Goal: Task Accomplishment & Management: Complete application form

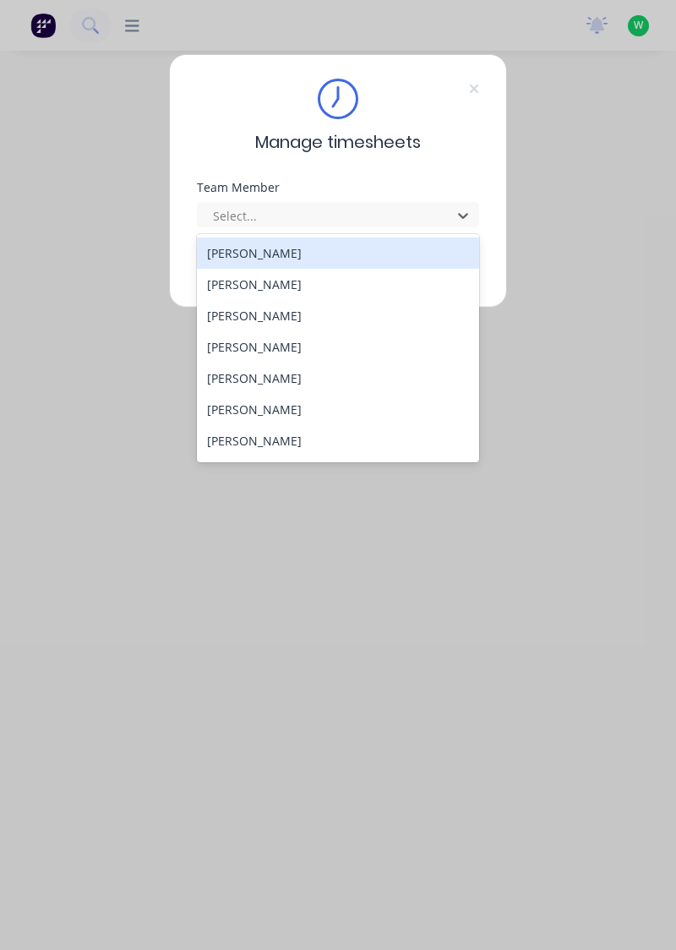
click at [252, 341] on div "[PERSON_NAME]" at bounding box center [338, 346] width 283 height 31
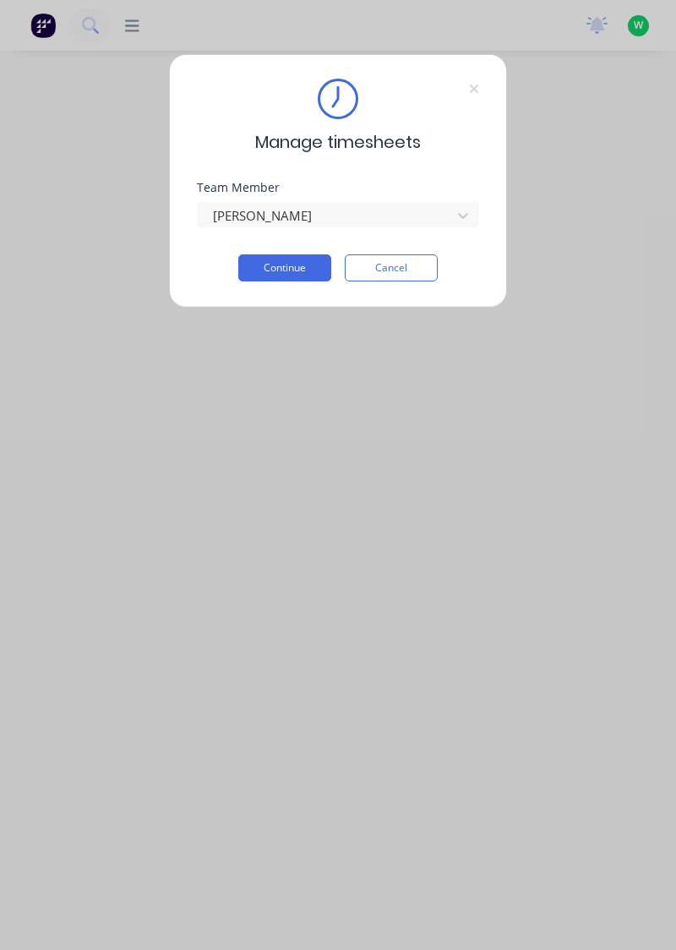
click at [287, 268] on button "Continue" at bounding box center [284, 267] width 93 height 27
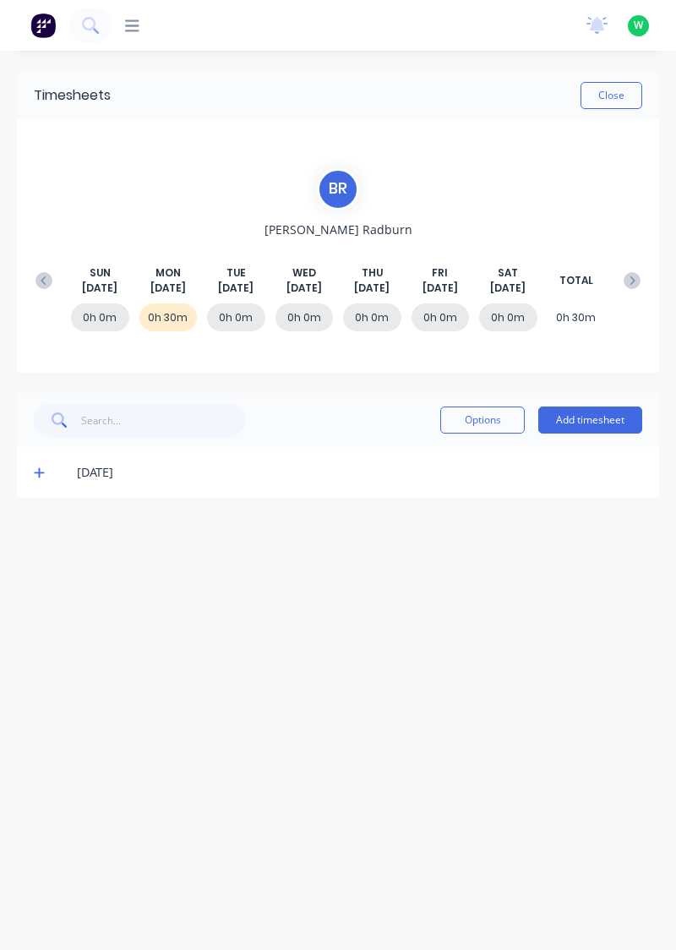
click at [596, 422] on button "Add timesheet" at bounding box center [590, 419] width 104 height 27
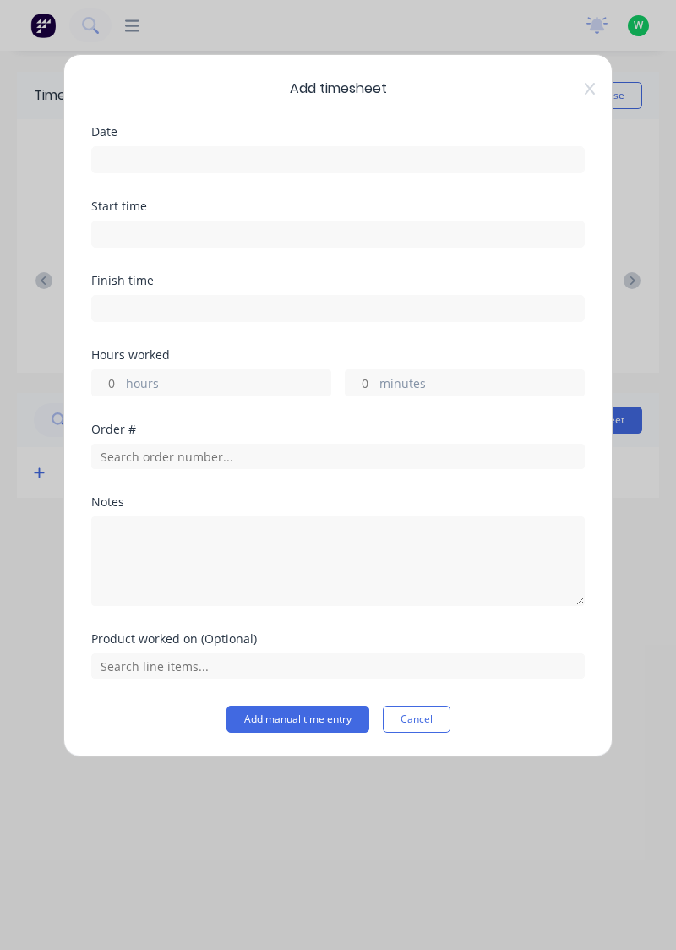
click at [144, 157] on input at bounding box center [338, 159] width 492 height 25
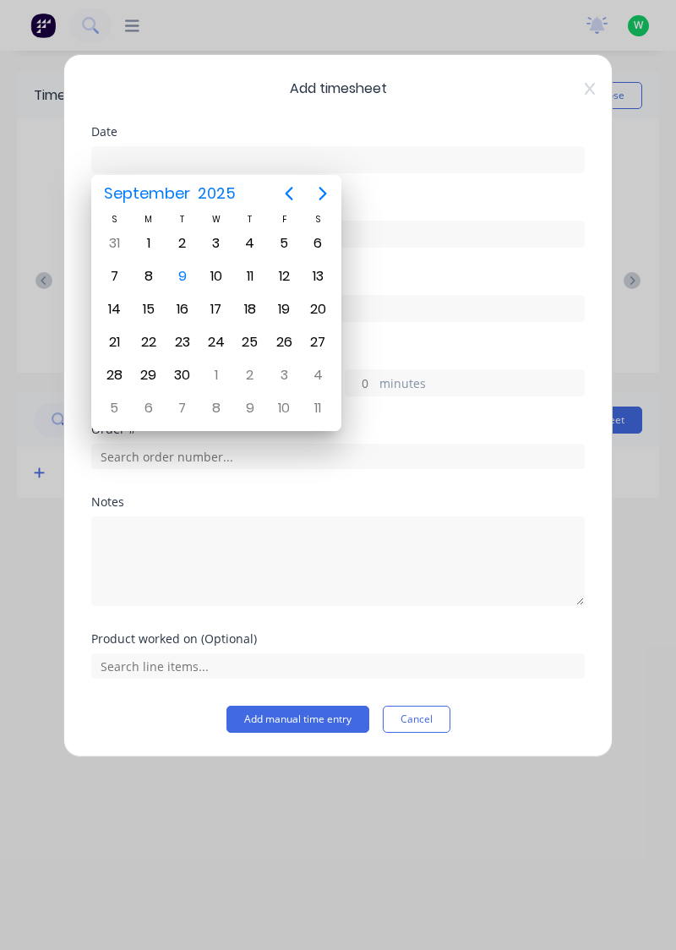
click at [150, 270] on div "8" at bounding box center [148, 276] width 25 height 25
type input "[DATE]"
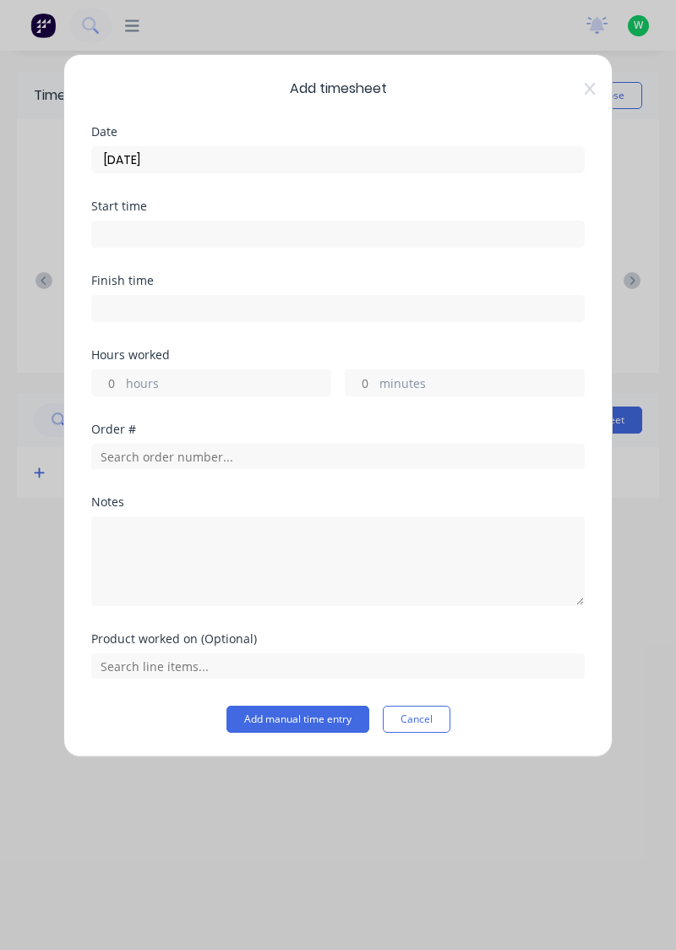
click at [370, 386] on input "minutes" at bounding box center [361, 382] width 30 height 25
type input "30"
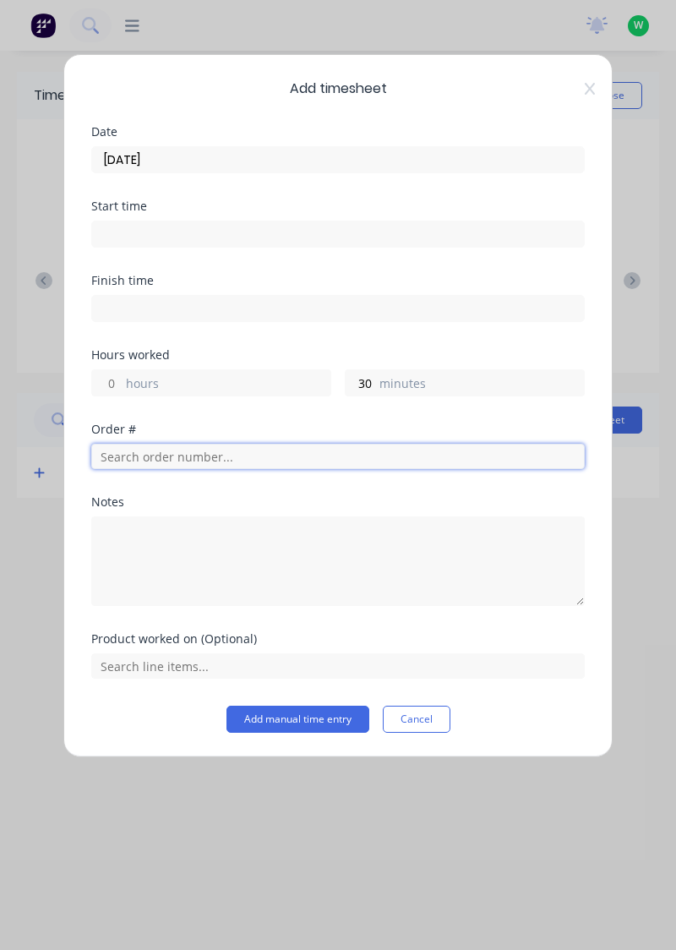
click at [162, 447] on input "text" at bounding box center [337, 456] width 493 height 25
type input "17483"
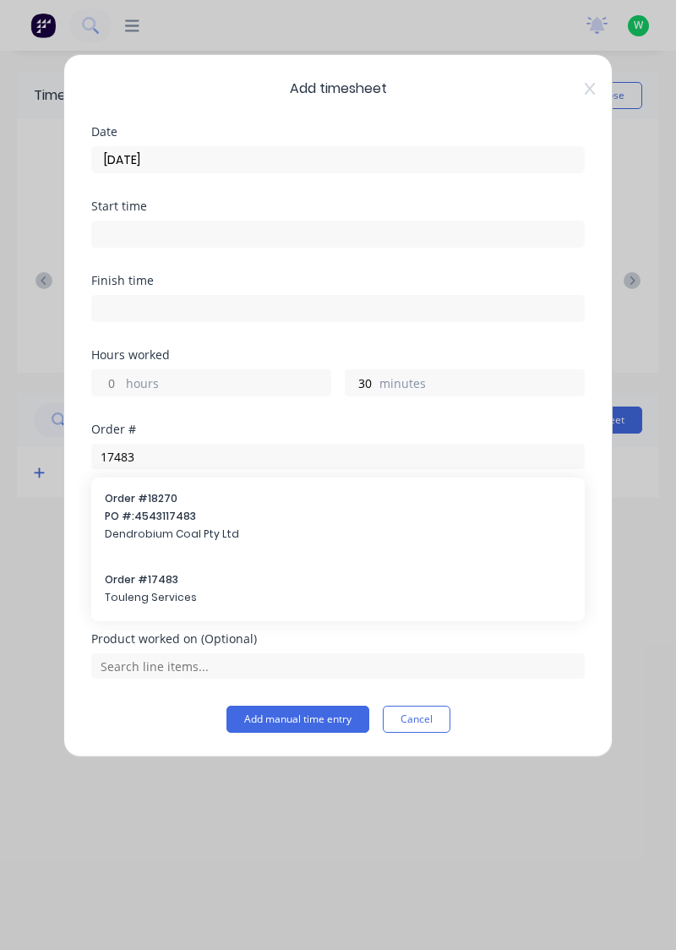
click at [145, 590] on span "Touleng Services" at bounding box center [338, 597] width 466 height 15
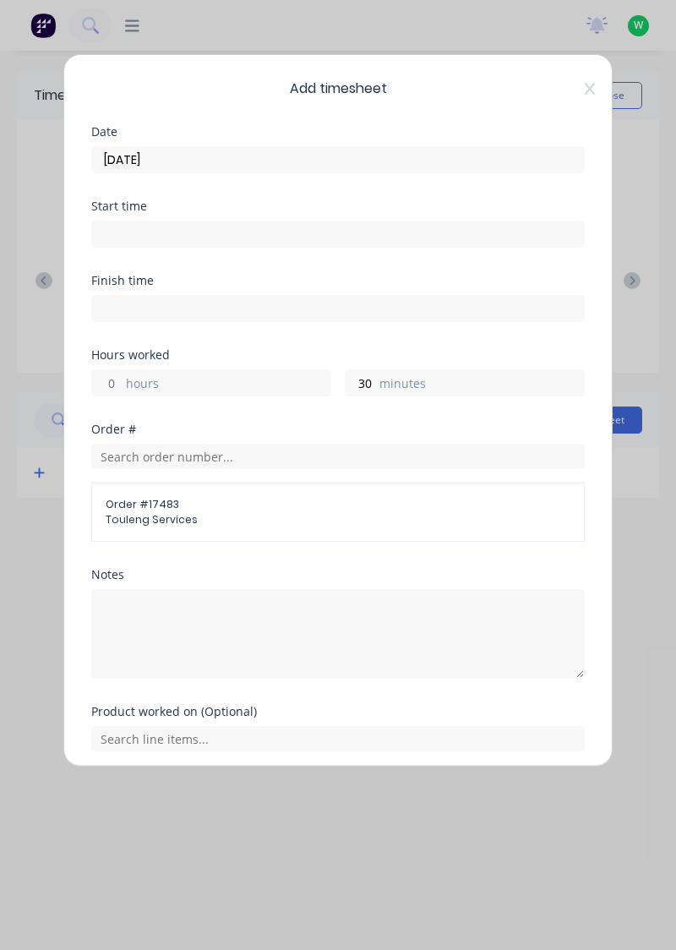
click at [151, 504] on span "Order # 17483" at bounding box center [338, 504] width 465 height 15
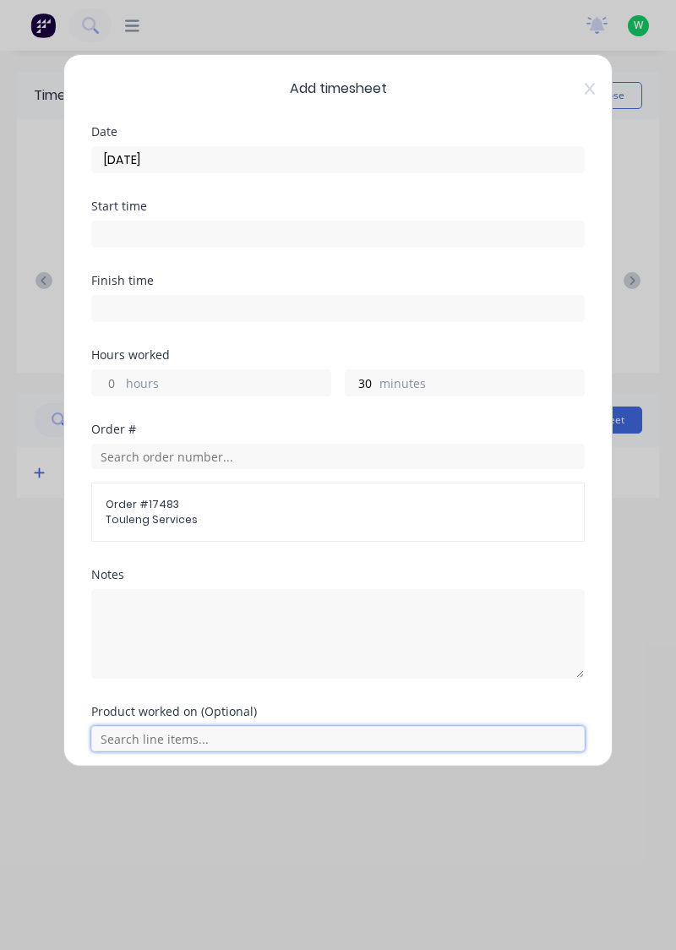
click at [171, 730] on input "text" at bounding box center [337, 738] width 493 height 25
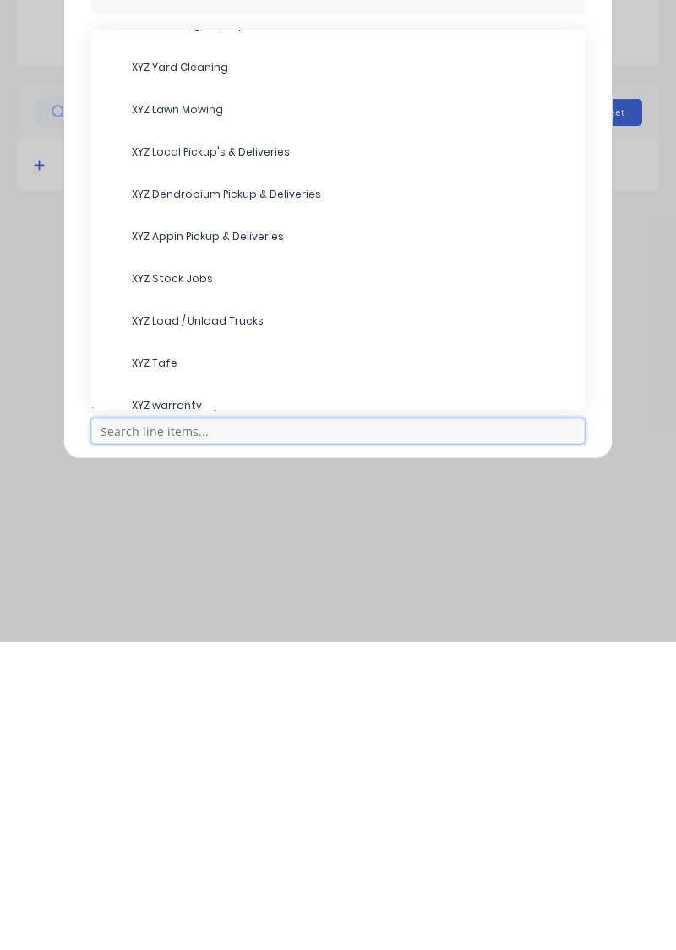
scroll to position [169, 0]
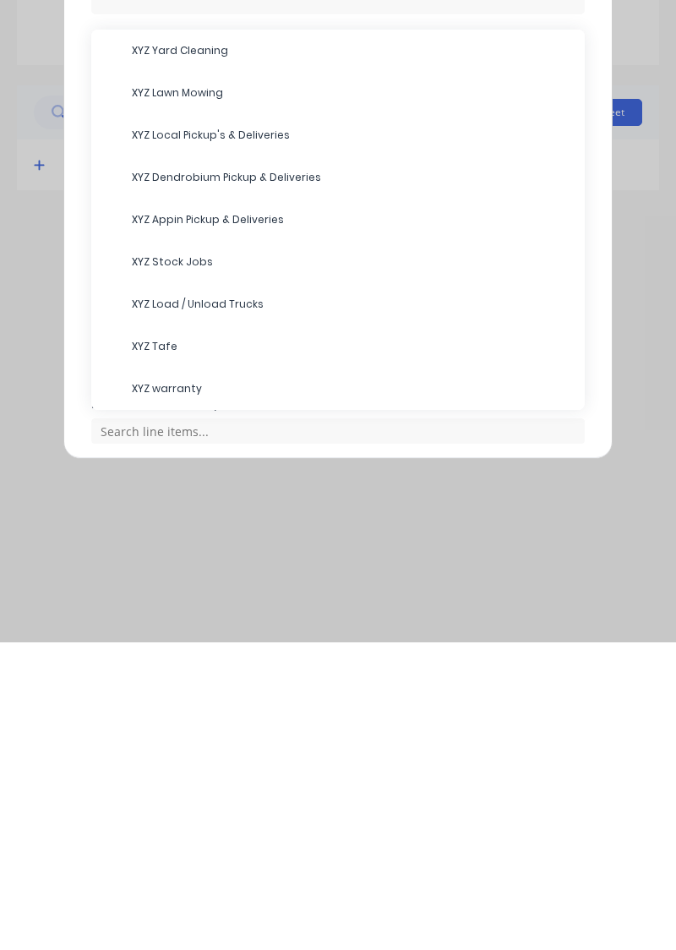
click at [221, 608] on span "XYZ Load / Unload Trucks" at bounding box center [351, 611] width 439 height 15
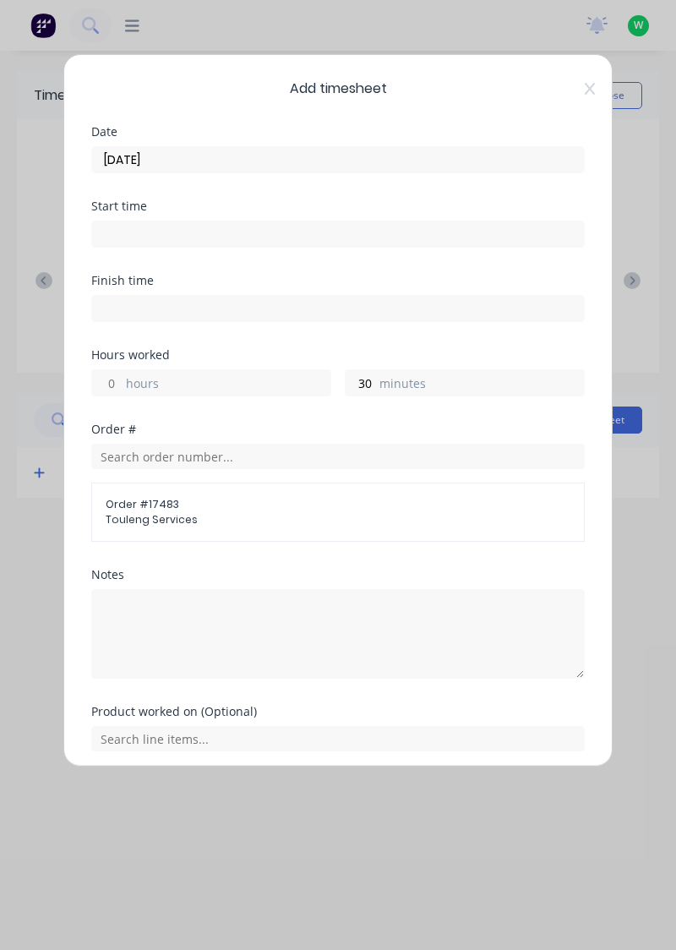
scroll to position [116, 0]
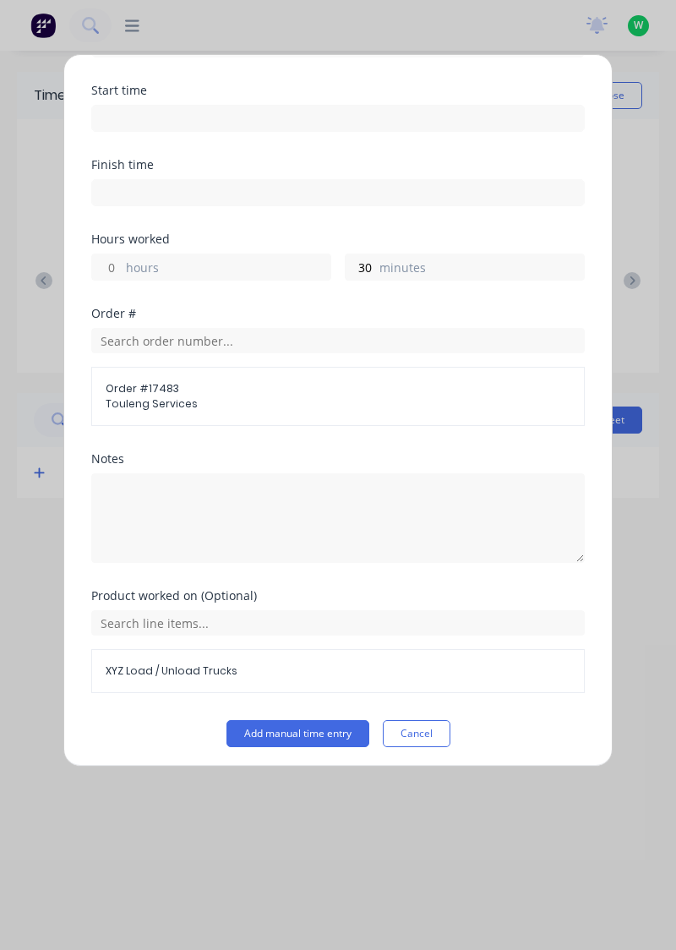
click at [314, 725] on button "Add manual time entry" at bounding box center [297, 733] width 143 height 27
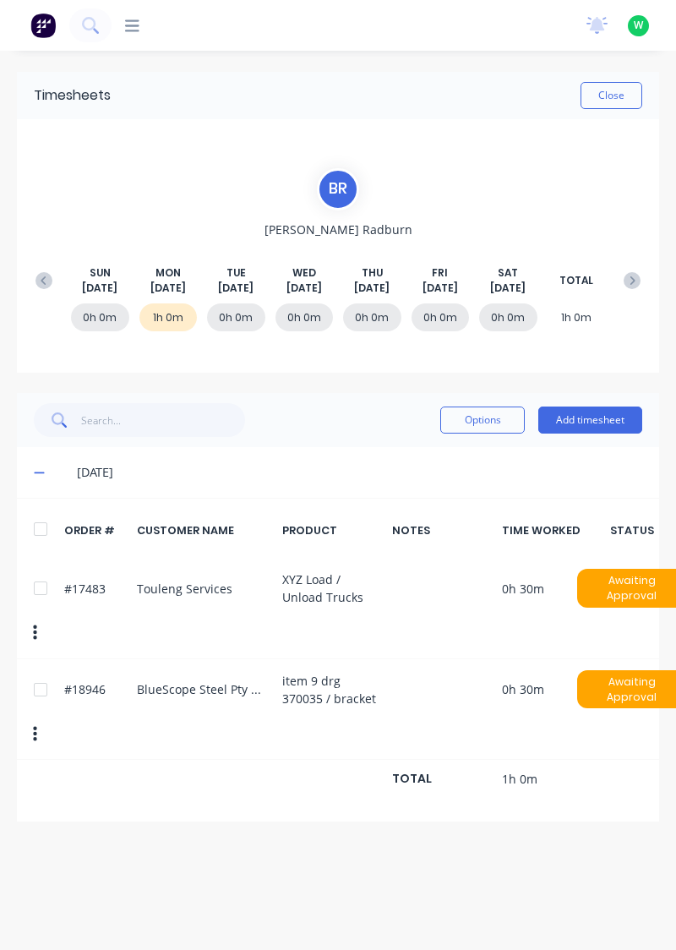
click at [595, 417] on button "Add timesheet" at bounding box center [590, 419] width 104 height 27
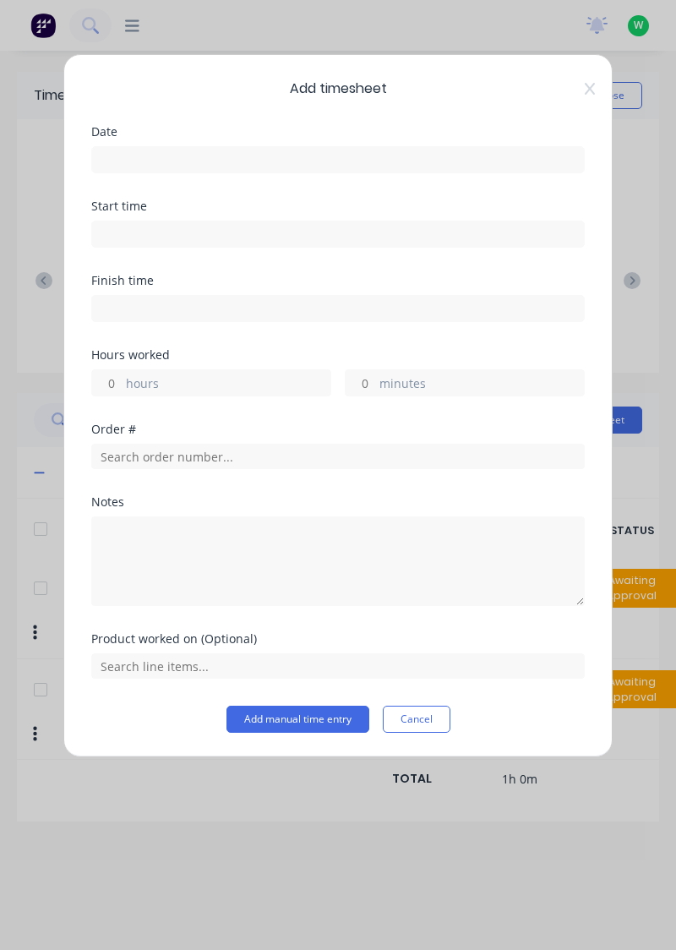
click at [166, 154] on input at bounding box center [338, 159] width 492 height 25
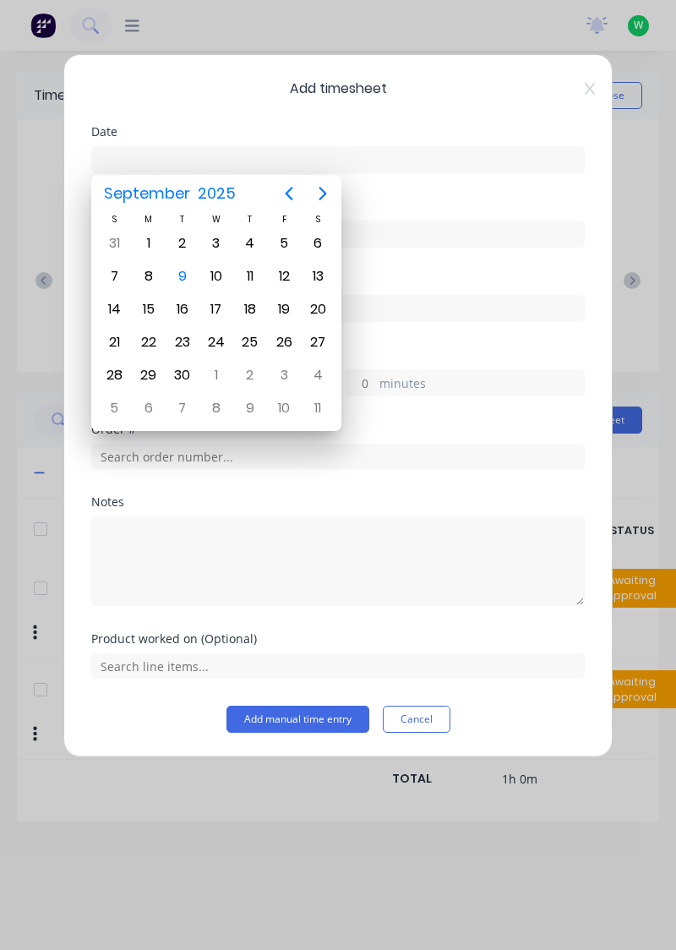
click at [149, 274] on div "8" at bounding box center [148, 276] width 25 height 25
type input "[DATE]"
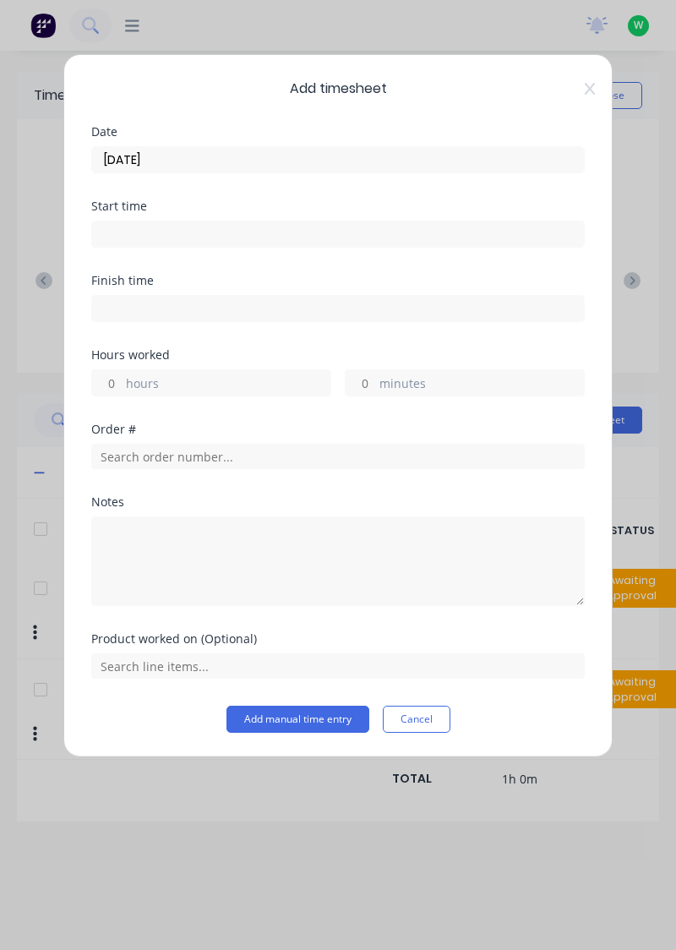
click at [114, 375] on input "hours" at bounding box center [107, 382] width 30 height 25
type input "3"
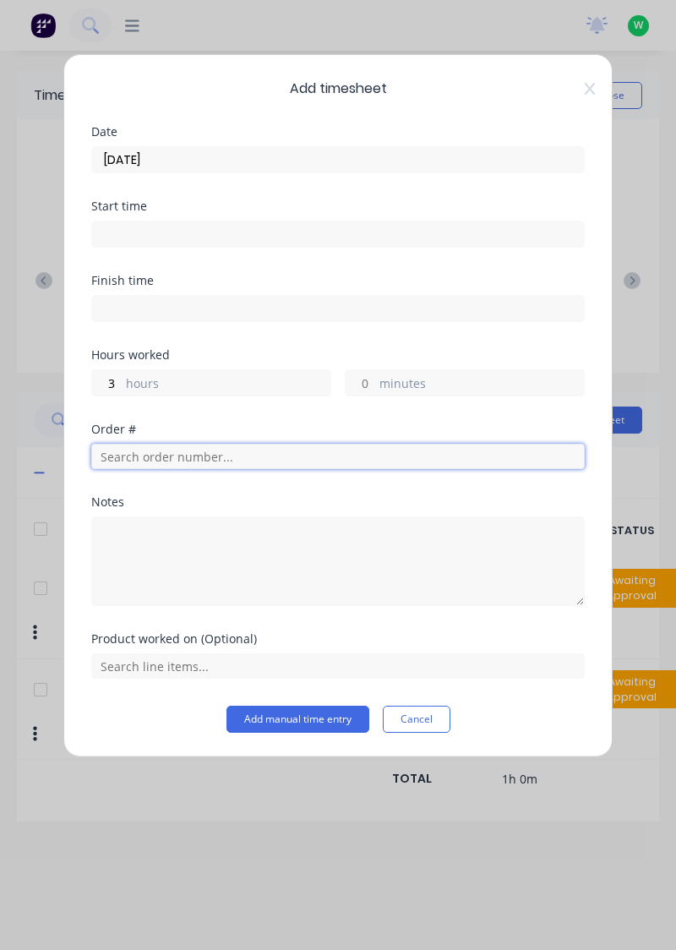
click at [167, 451] on input "text" at bounding box center [337, 456] width 493 height 25
type input "17943"
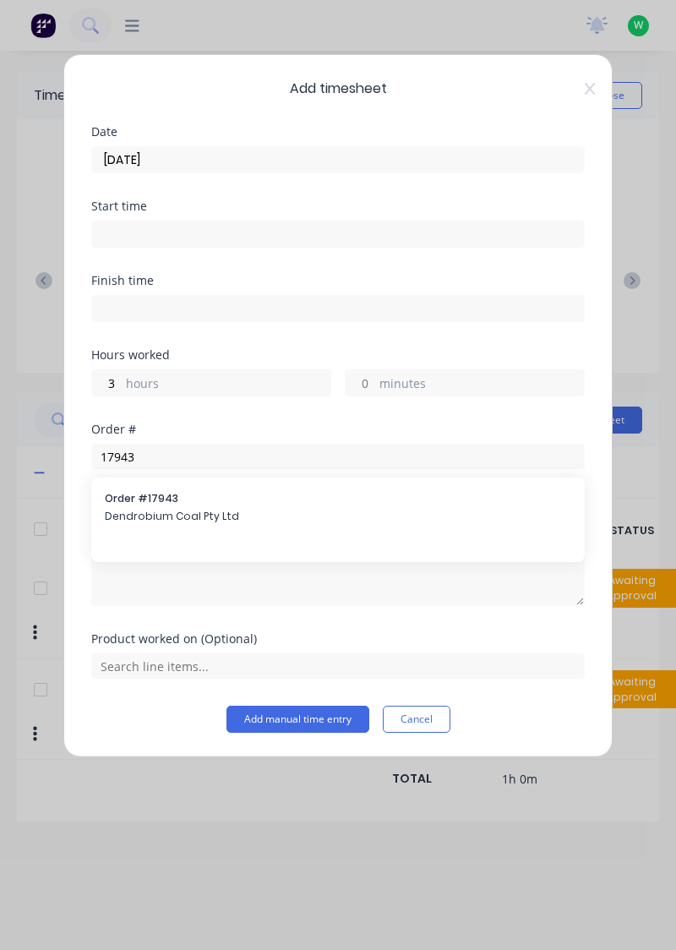
click at [166, 504] on div "Order # 17943 Dendrobium Coal Pty Ltd" at bounding box center [338, 508] width 466 height 35
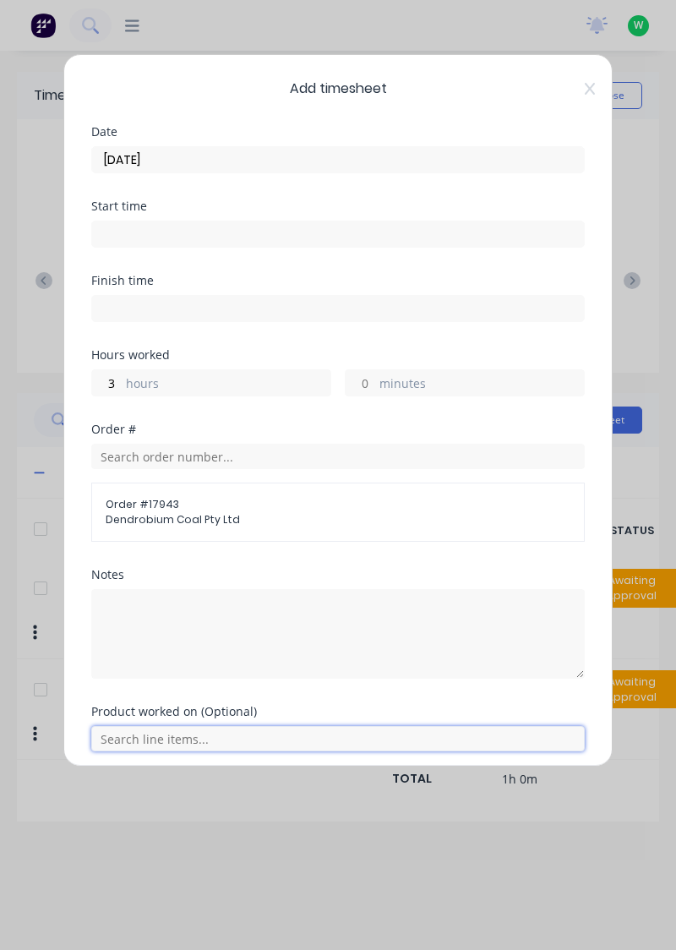
click at [167, 732] on input "text" at bounding box center [337, 738] width 493 height 25
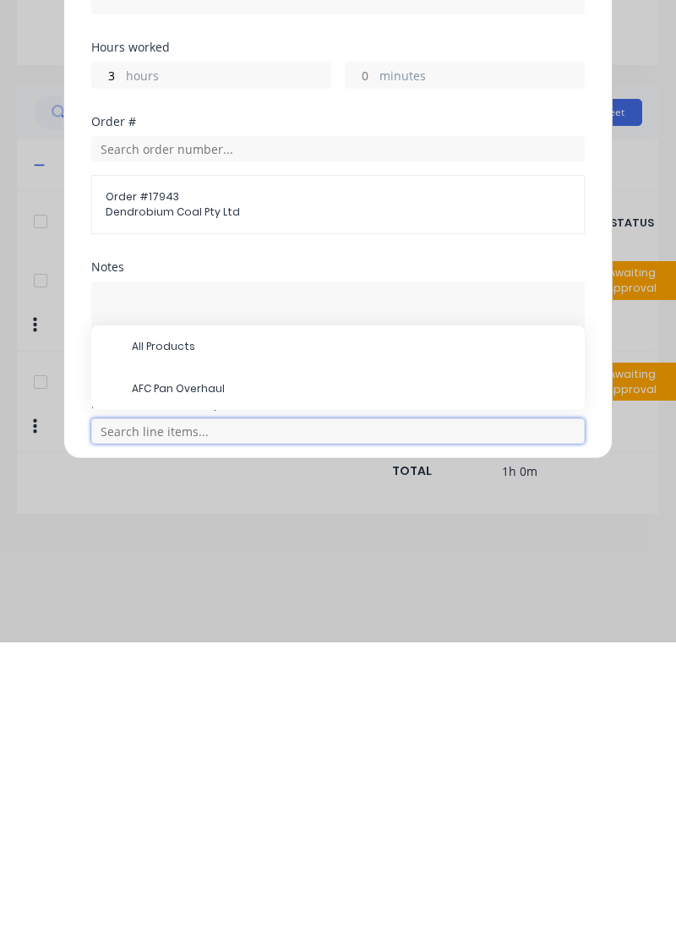
scroll to position [71, 0]
click at [199, 689] on span "AFC Pan Overhaul" at bounding box center [351, 696] width 439 height 15
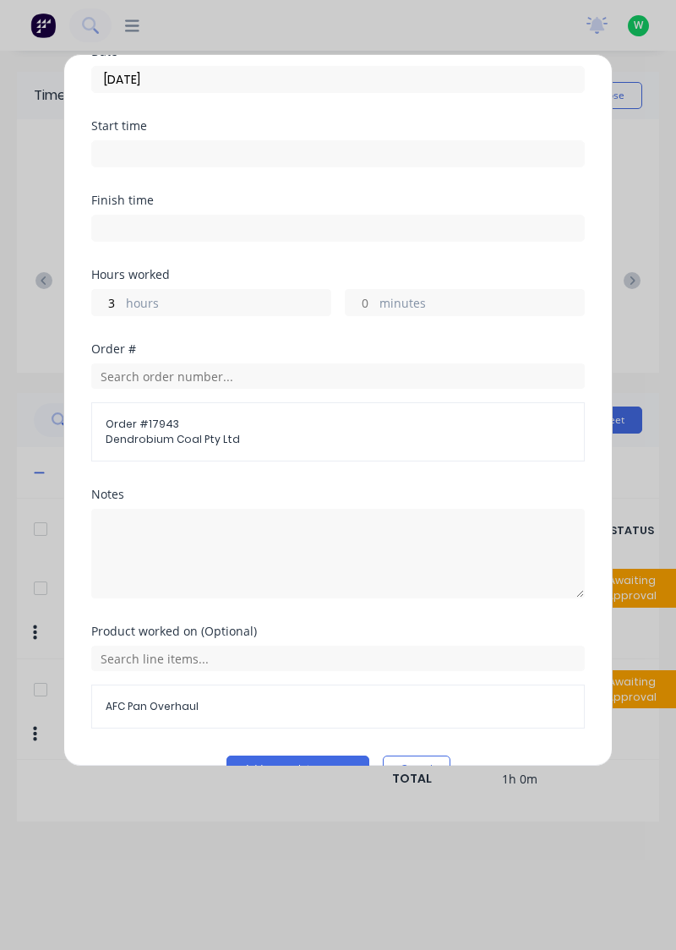
scroll to position [116, 0]
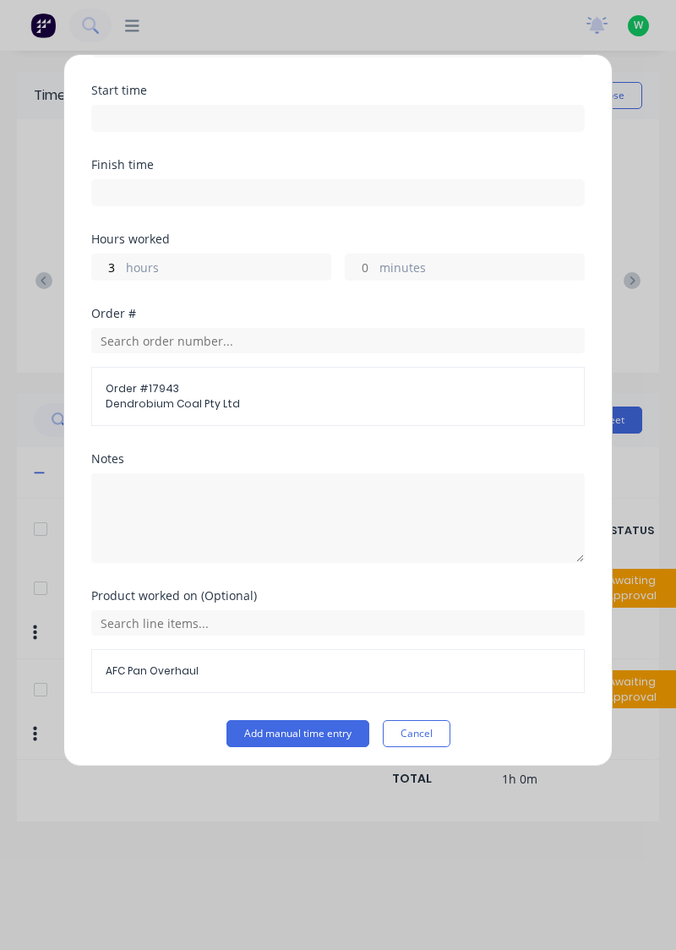
click at [306, 725] on button "Add manual time entry" at bounding box center [297, 733] width 143 height 27
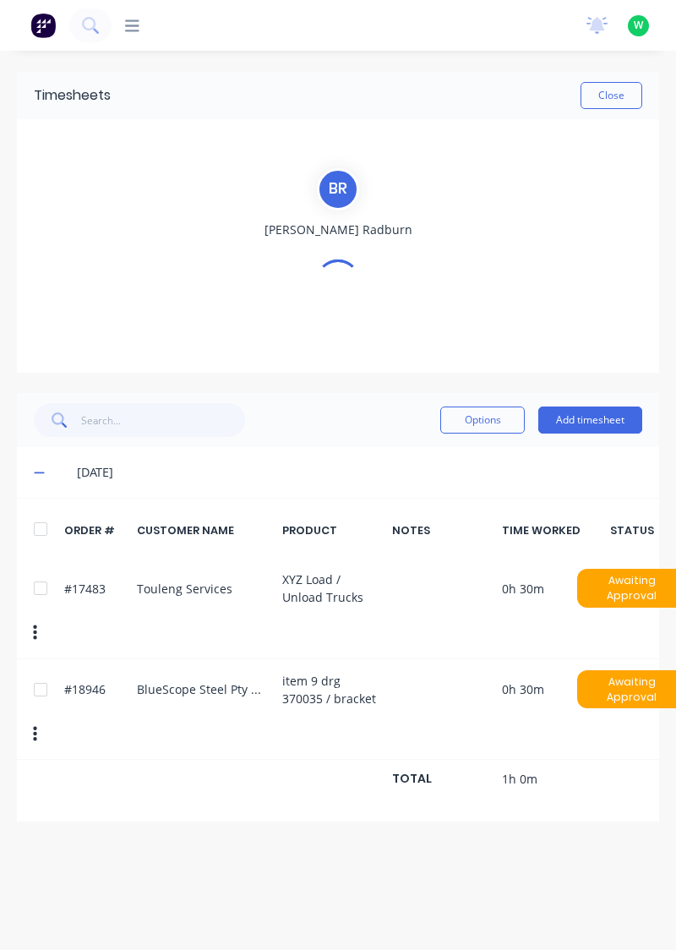
scroll to position [0, 0]
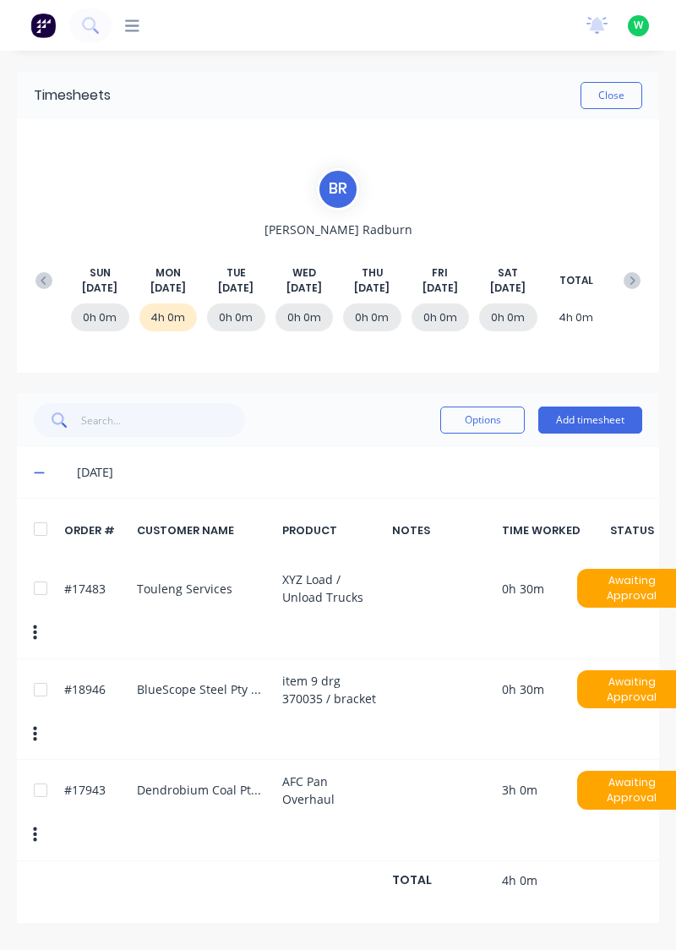
click at [593, 414] on button "Add timesheet" at bounding box center [590, 419] width 104 height 27
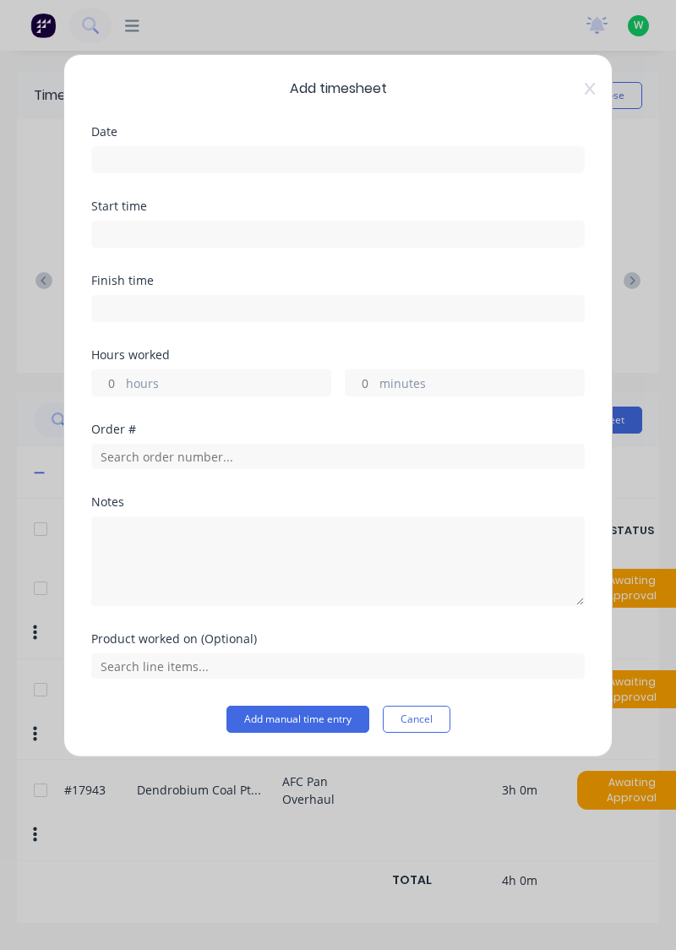
click at [139, 155] on input at bounding box center [338, 159] width 492 height 25
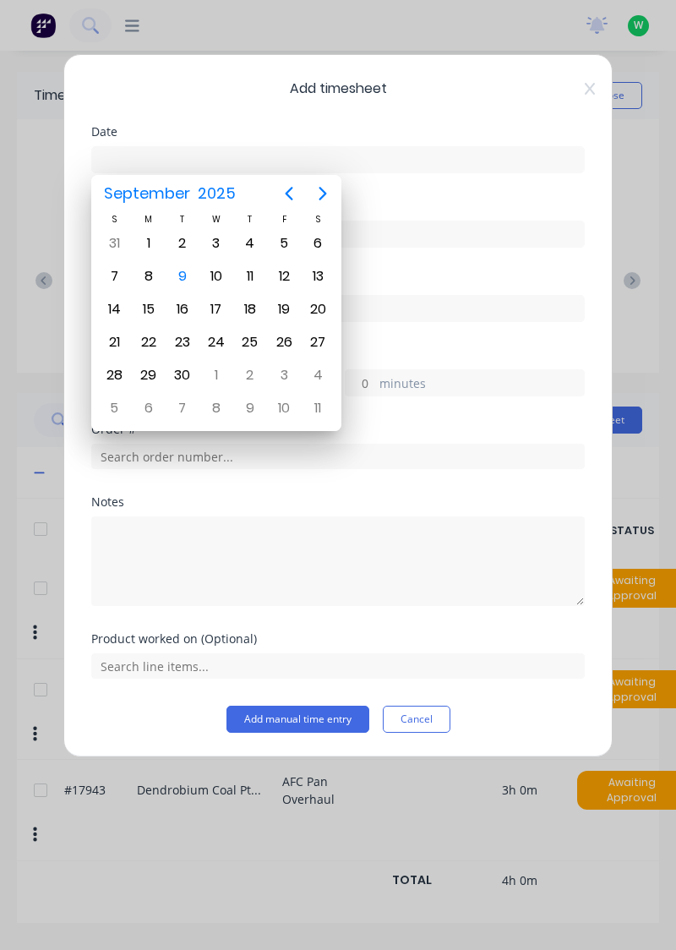
click at [153, 274] on div "8" at bounding box center [148, 276] width 25 height 25
type input "[DATE]"
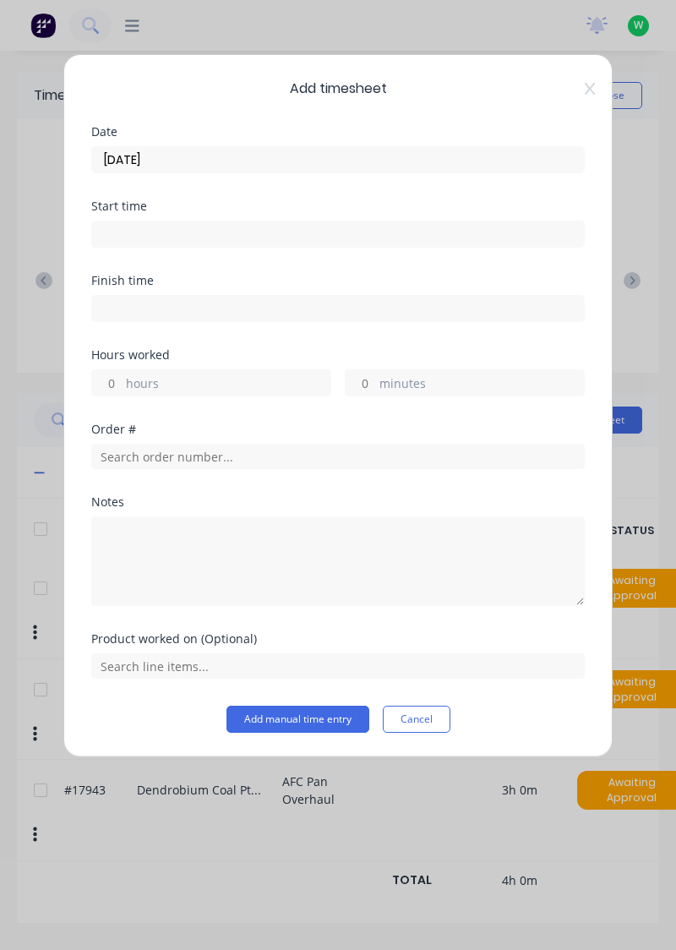
click at [109, 373] on input "hours" at bounding box center [107, 382] width 30 height 25
type input "4"
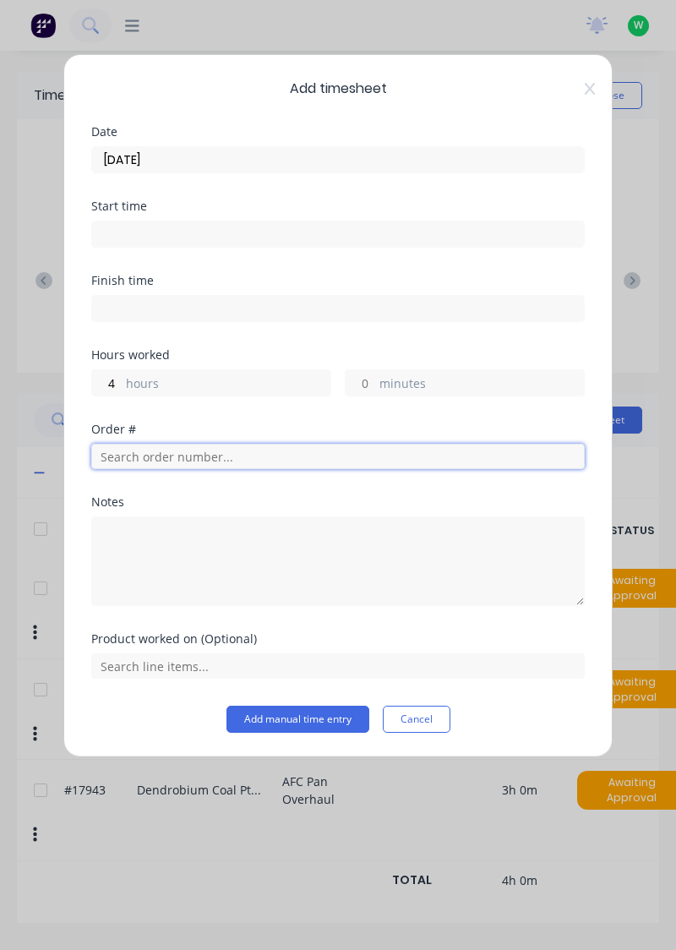
click at [176, 449] on input "text" at bounding box center [337, 456] width 493 height 25
type input "19015"
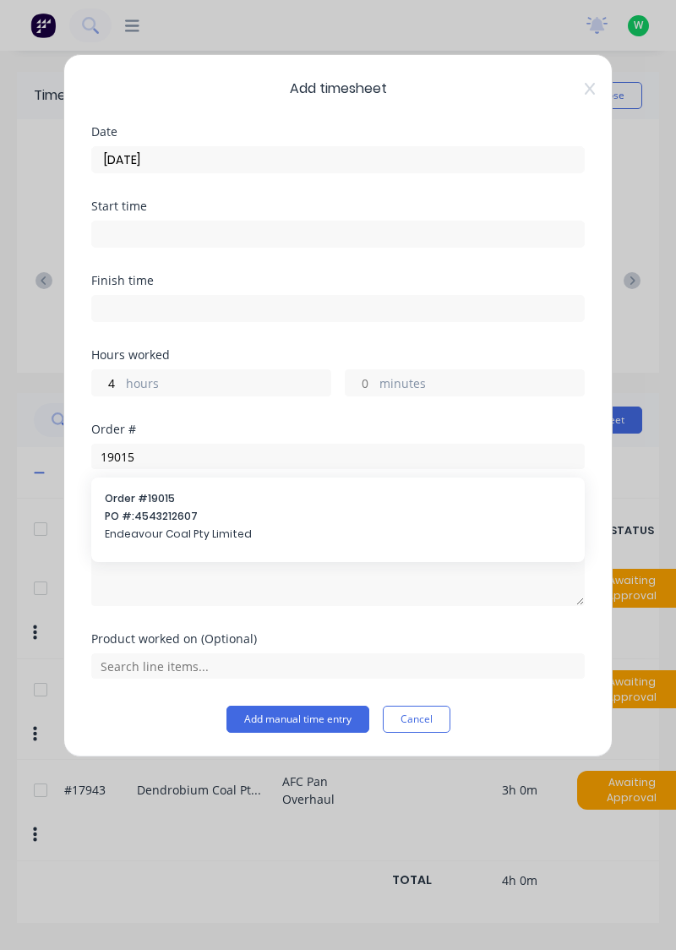
click at [170, 531] on span "Endeavour Coal Pty Limited" at bounding box center [338, 533] width 466 height 15
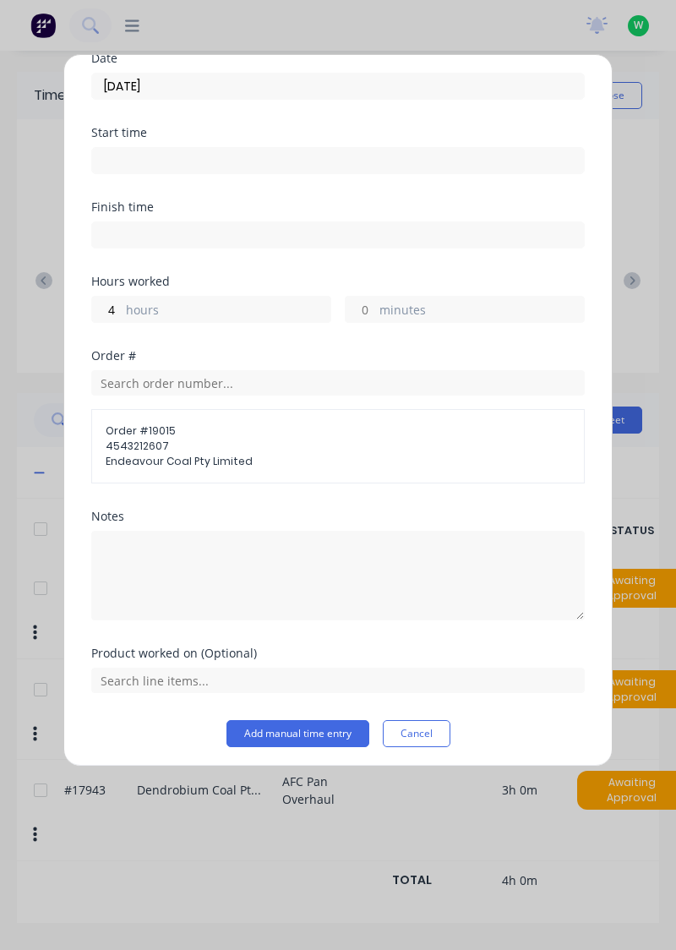
scroll to position [74, 0]
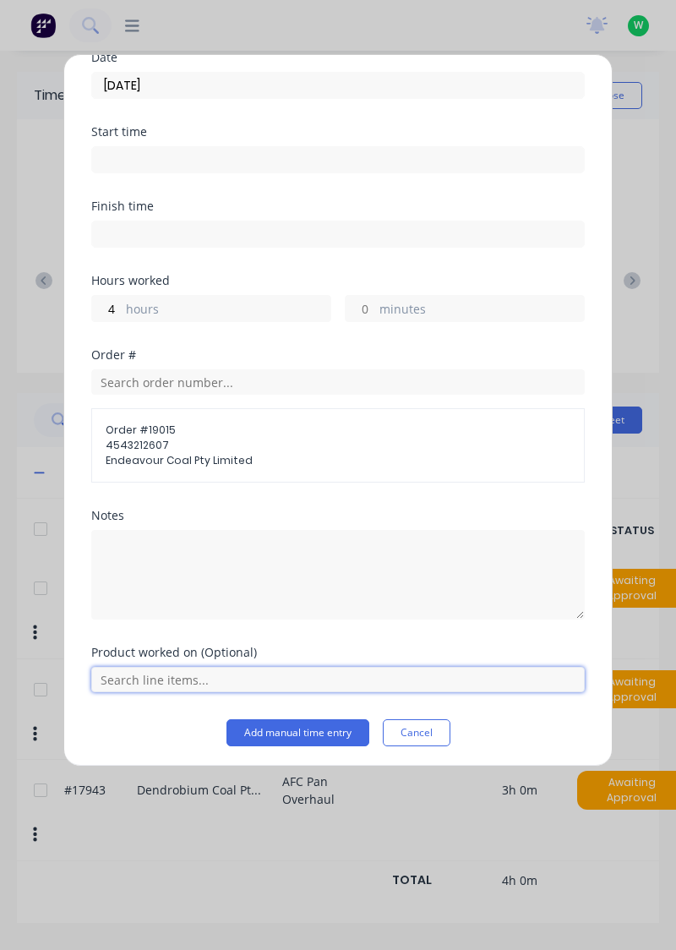
click at [159, 671] on input "text" at bounding box center [337, 679] width 493 height 25
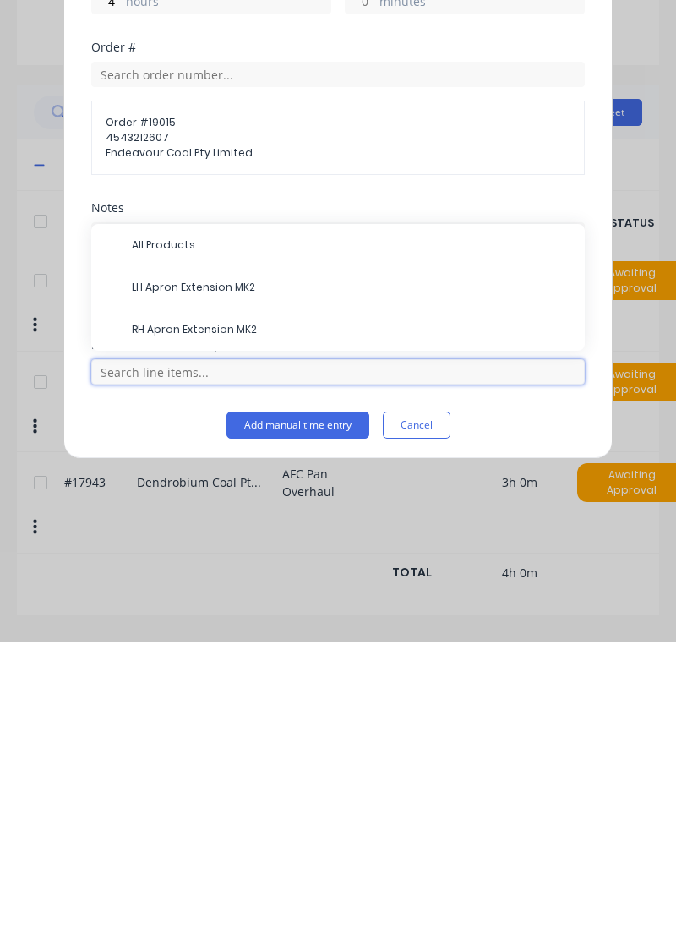
scroll to position [47, 0]
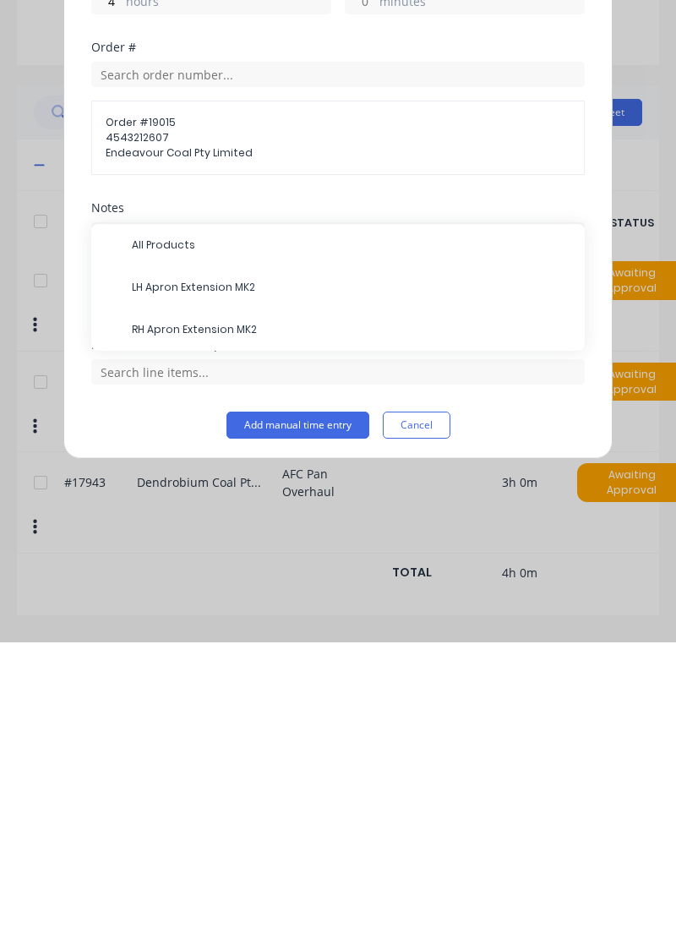
click at [194, 587] on span "LH Apron Extension MK2" at bounding box center [351, 594] width 439 height 15
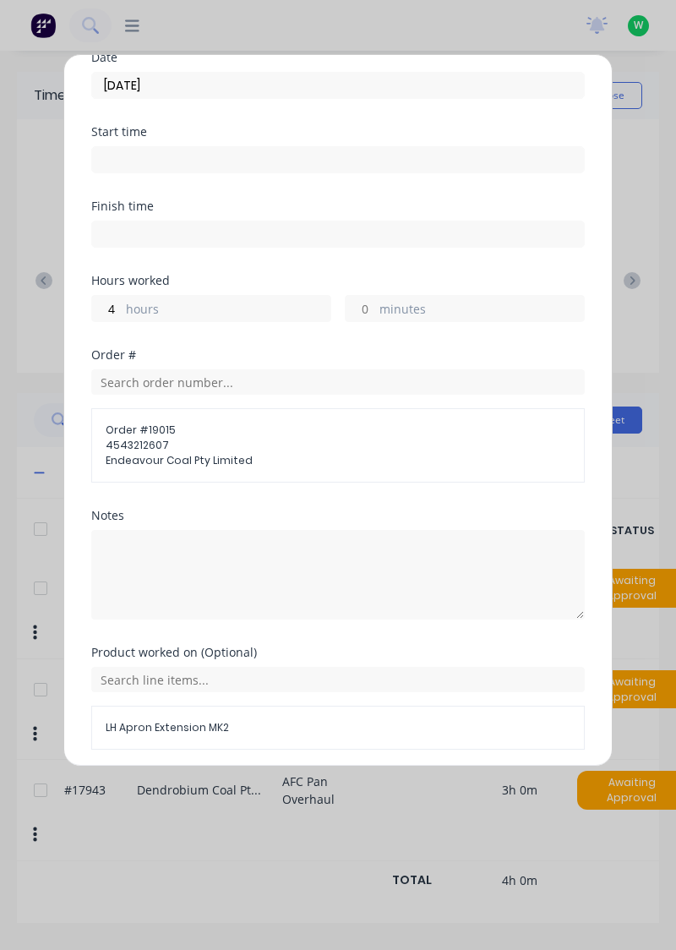
scroll to position [131, 0]
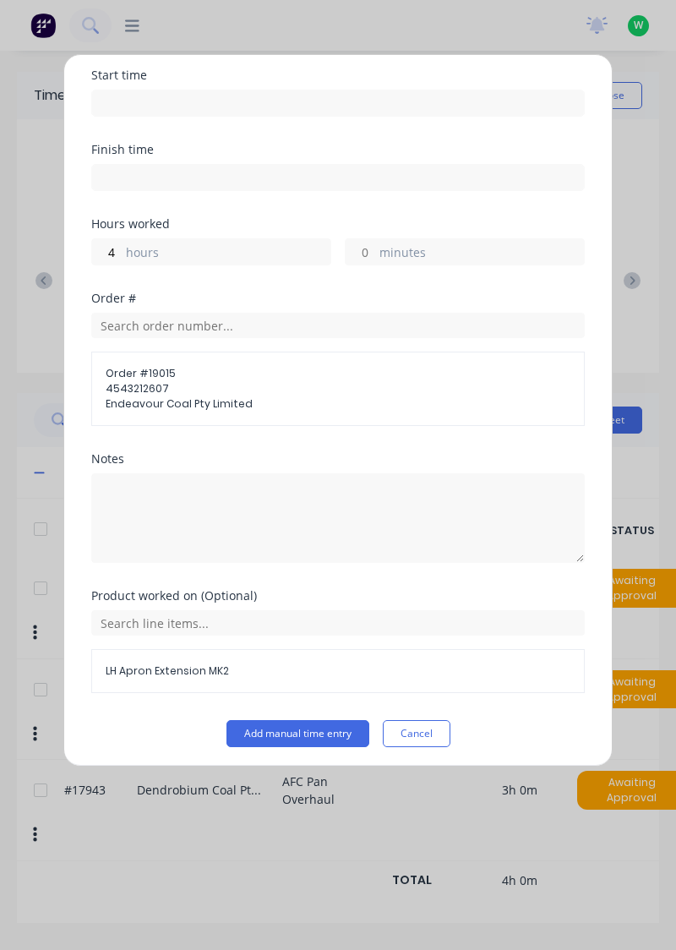
click at [312, 728] on button "Add manual time entry" at bounding box center [297, 733] width 143 height 27
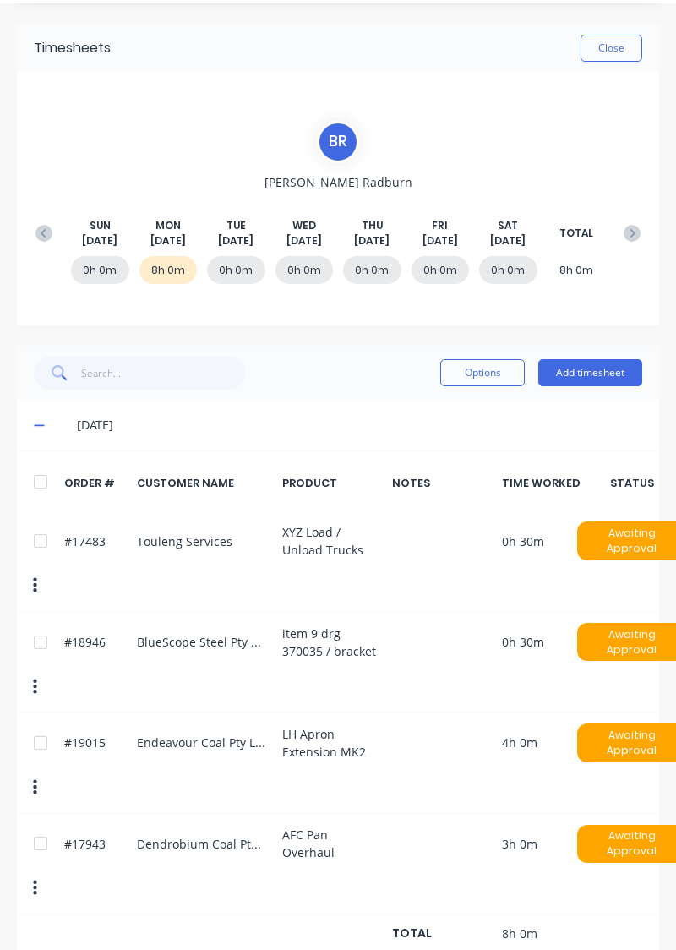
scroll to position [0, 0]
